Goal: Transaction & Acquisition: Purchase product/service

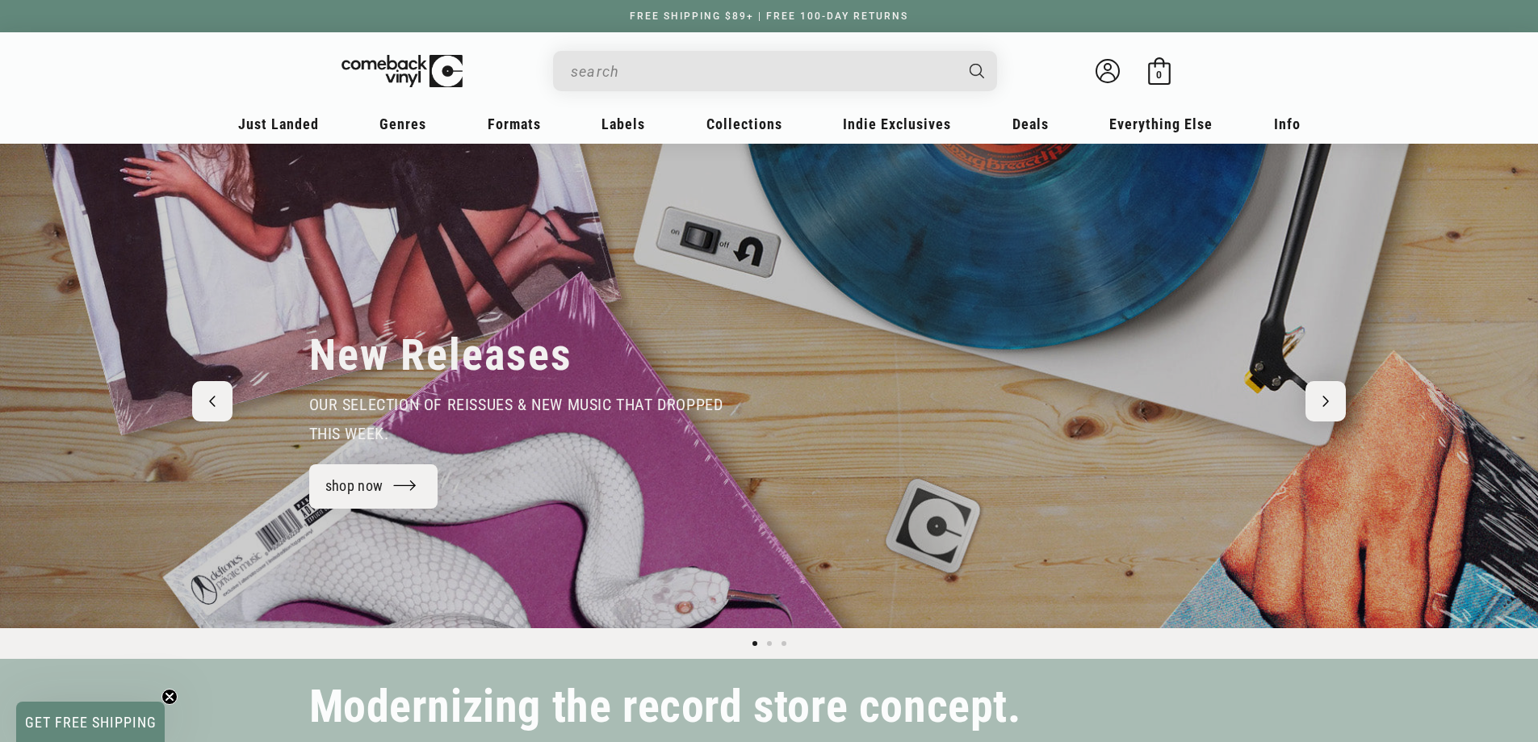
click at [571, 78] on input "When autocomplete results are available use up and down arrows to review and en…" at bounding box center [762, 71] width 383 height 33
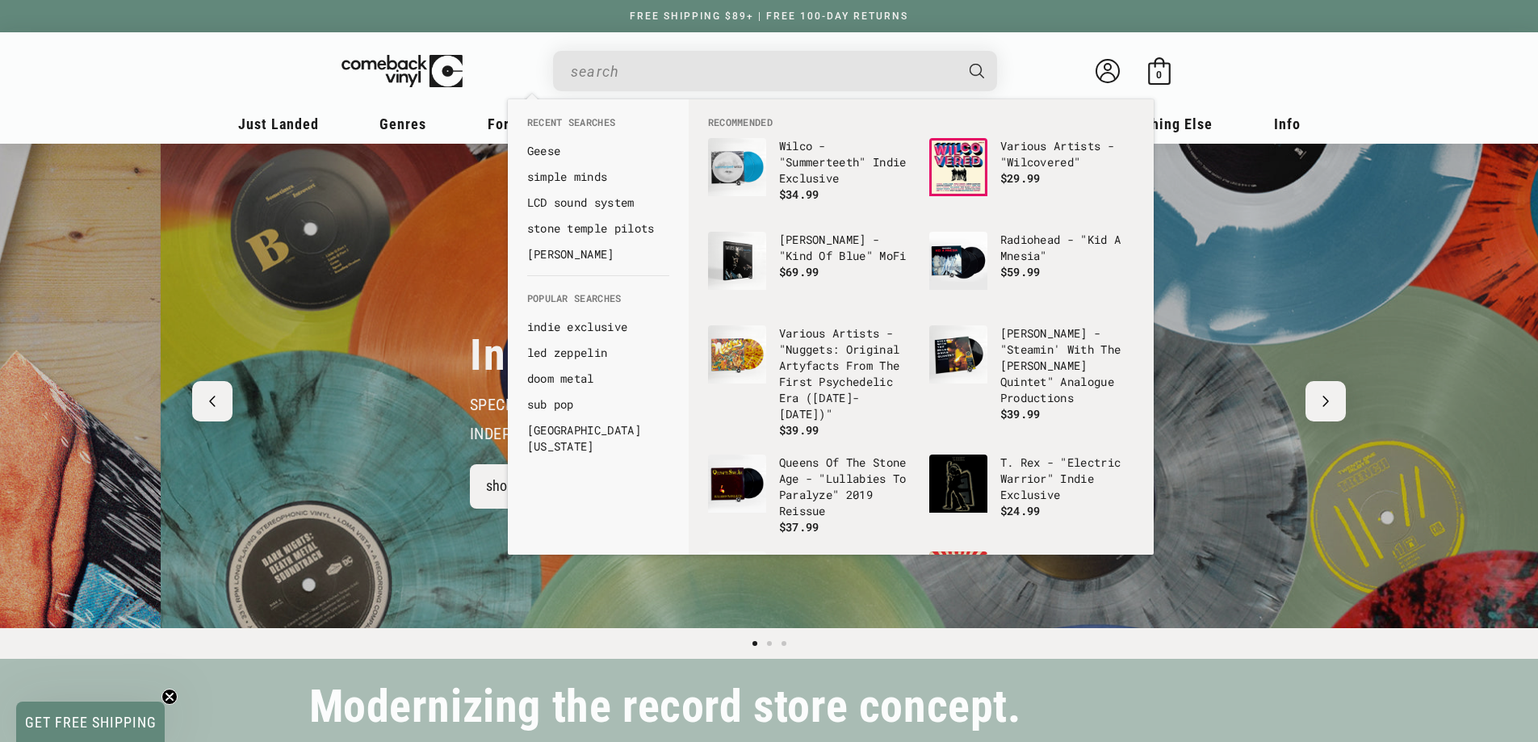
paste input "Coil Nine Inch Nails"
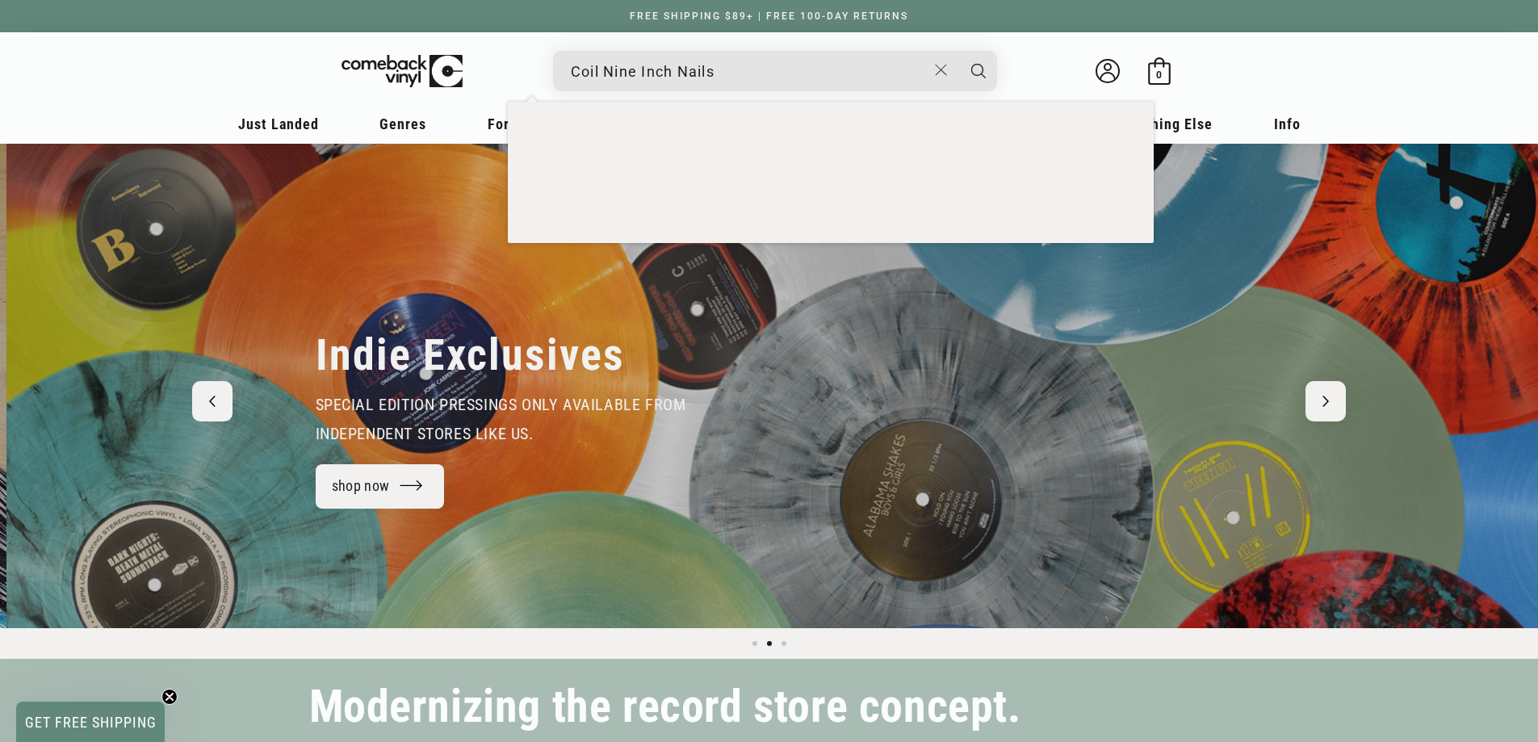
scroll to position [0, 1538]
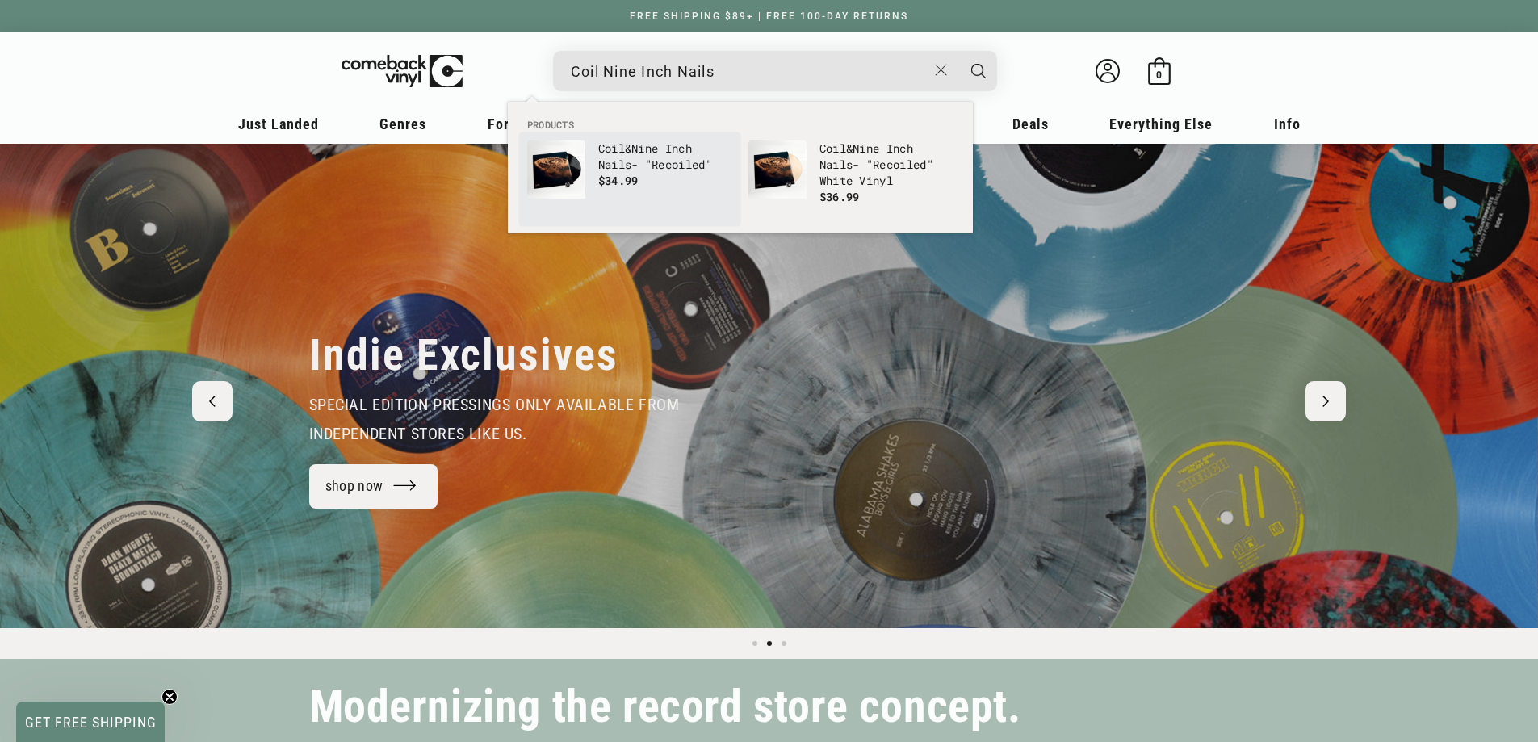
type input "Coil Nine Inch Nails"
click at [664, 160] on p "Coil & Nine Inch Nails - "Re coil ed"" at bounding box center [665, 157] width 134 height 32
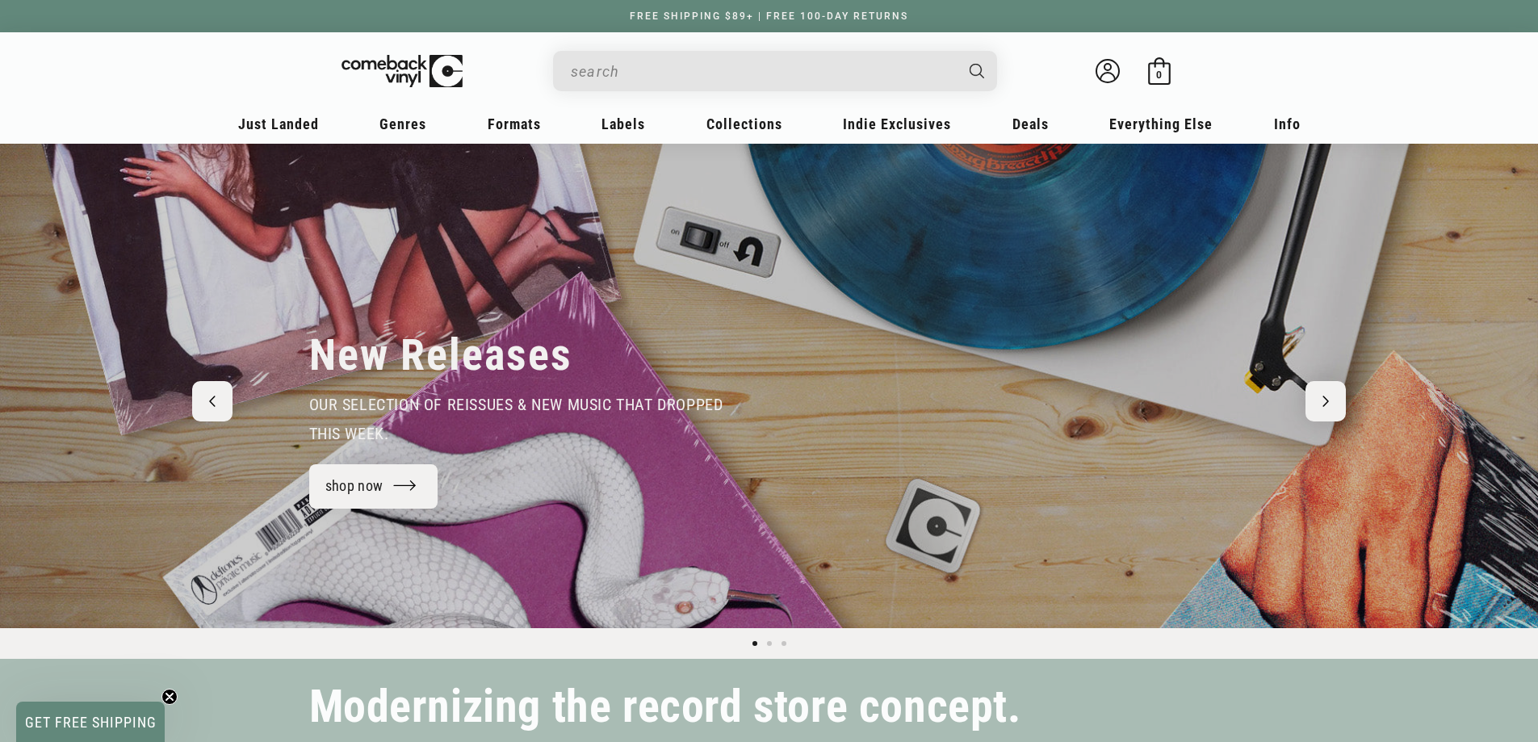
type input "Coil Nine Inch Nails"
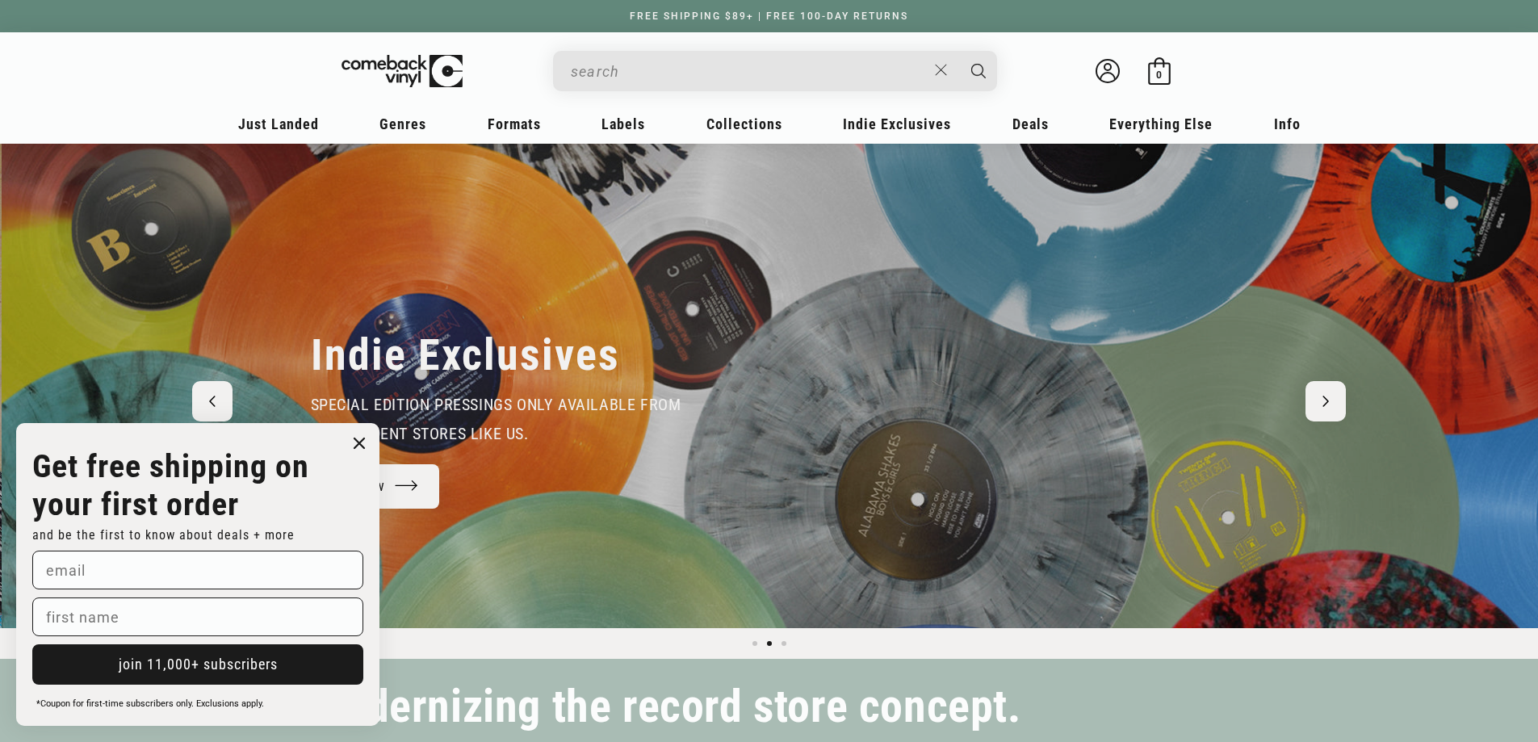
scroll to position [0, 1538]
paste input "Coil Nine Inch Nails Recoiled"
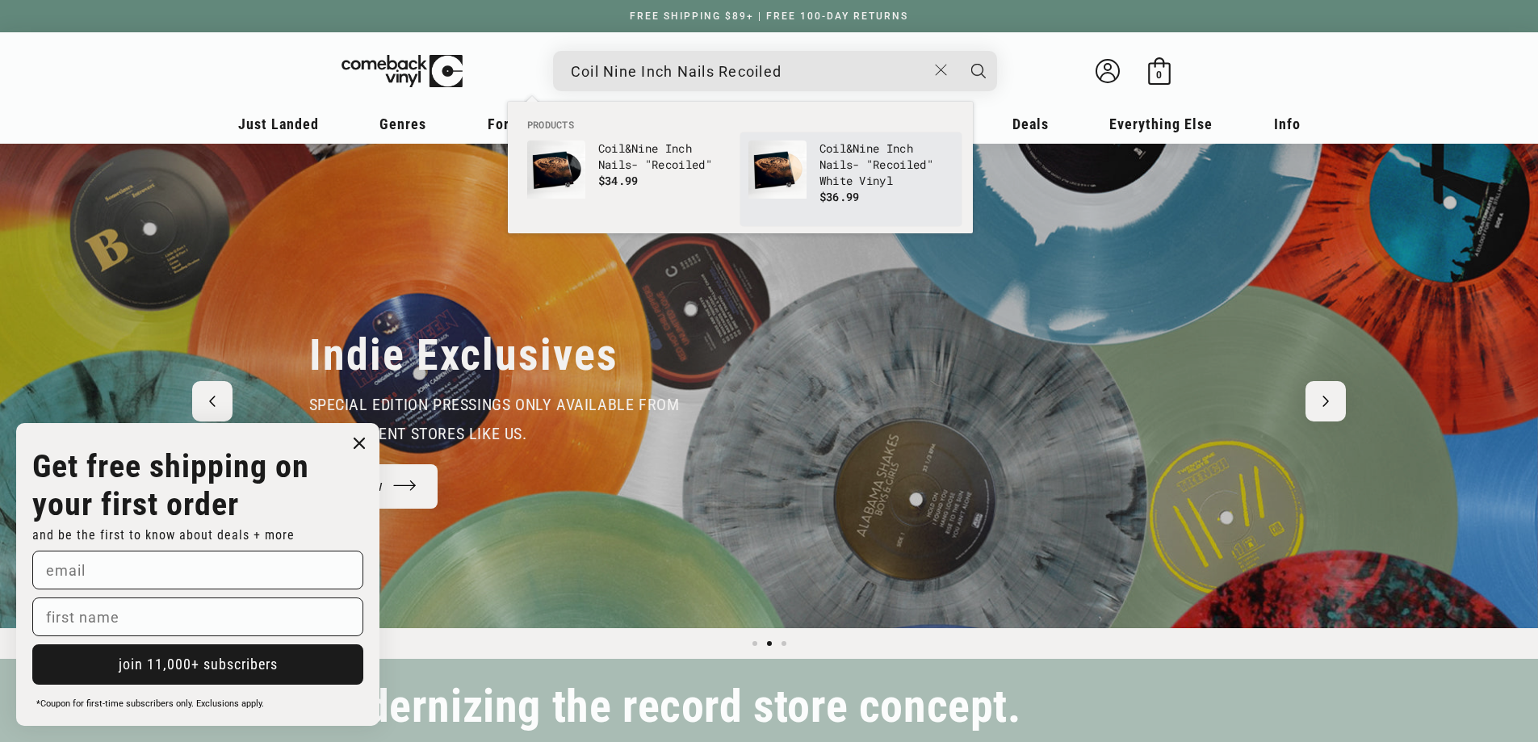
type input "Coil Nine Inch Nails Recoiled"
click at [861, 182] on p "Coil & Nine Inch Nails - "Re coil ed" White Vinyl" at bounding box center [887, 165] width 134 height 48
